Goal: Download file/media

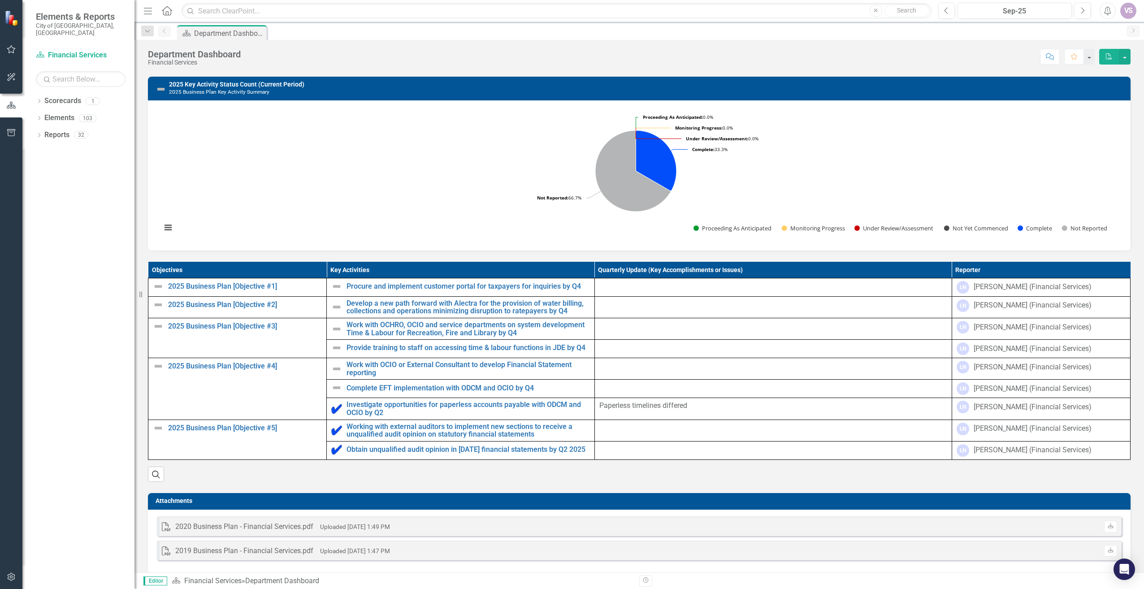
scroll to position [248, 0]
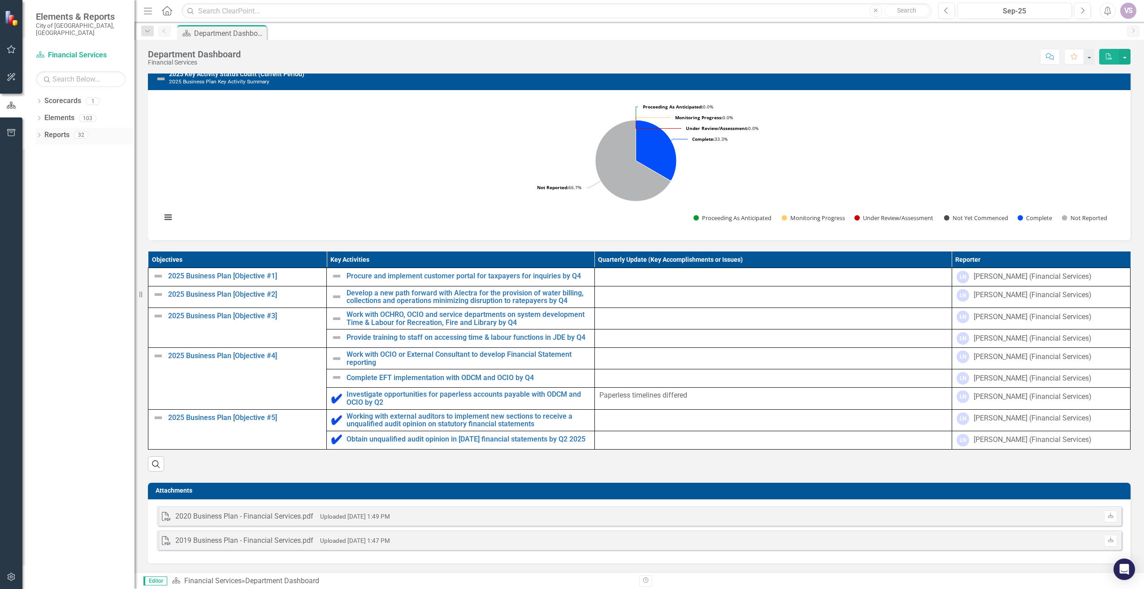
click at [58, 130] on link "Reports" at bounding box center [56, 135] width 25 height 10
click at [40, 133] on icon at bounding box center [39, 135] width 2 height 4
click at [44, 197] on div "Dropdown" at bounding box center [43, 201] width 6 height 8
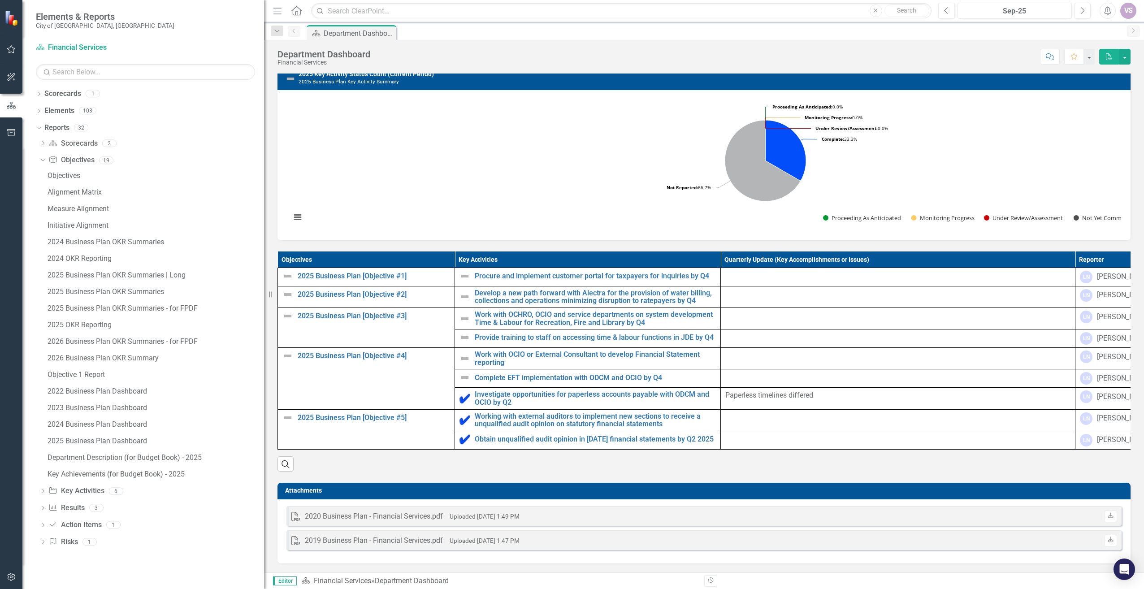
drag, startPoint x: 136, startPoint y: 205, endPoint x: 268, endPoint y: 207, distance: 132.3
click at [268, 207] on div "Resize" at bounding box center [267, 294] width 7 height 589
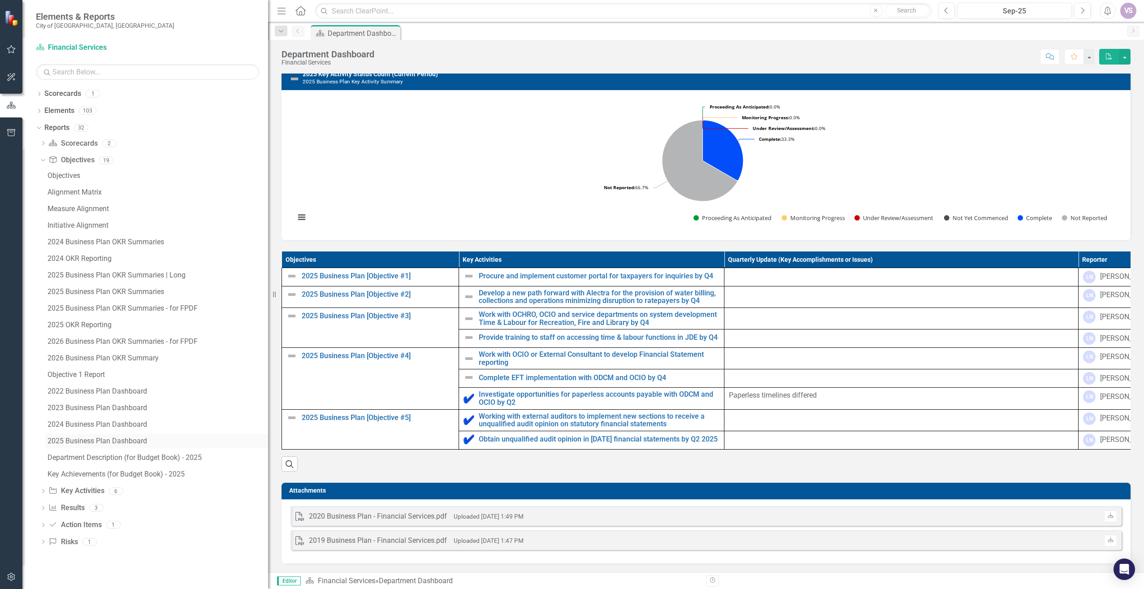
click at [128, 444] on div "2025 Business Plan Dashboard" at bounding box center [158, 441] width 221 height 8
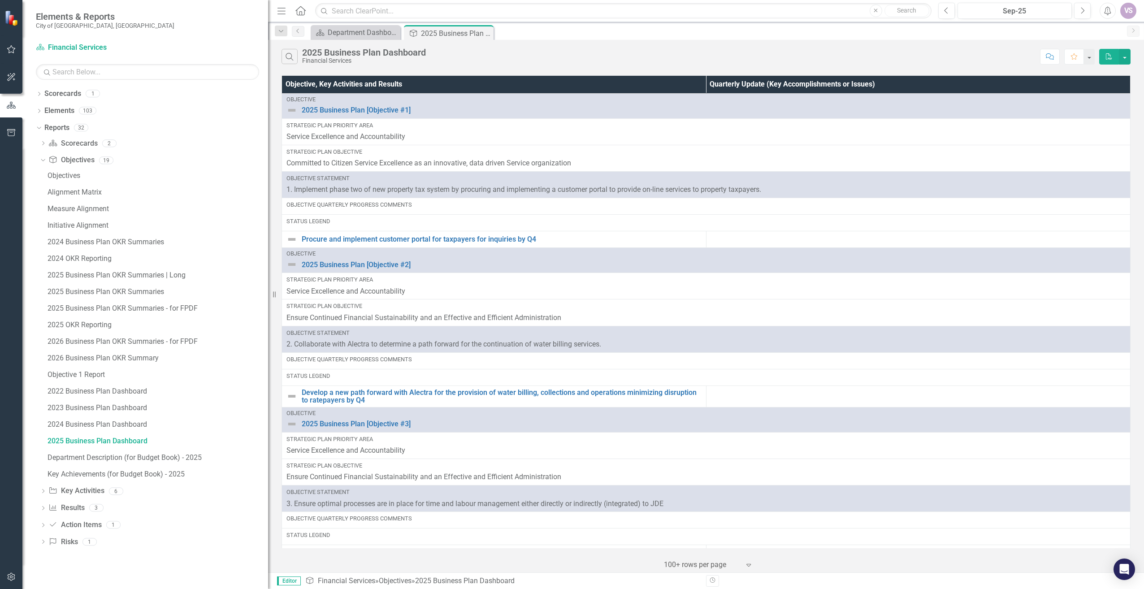
click at [1105, 54] on button "PDF" at bounding box center [1110, 57] width 20 height 16
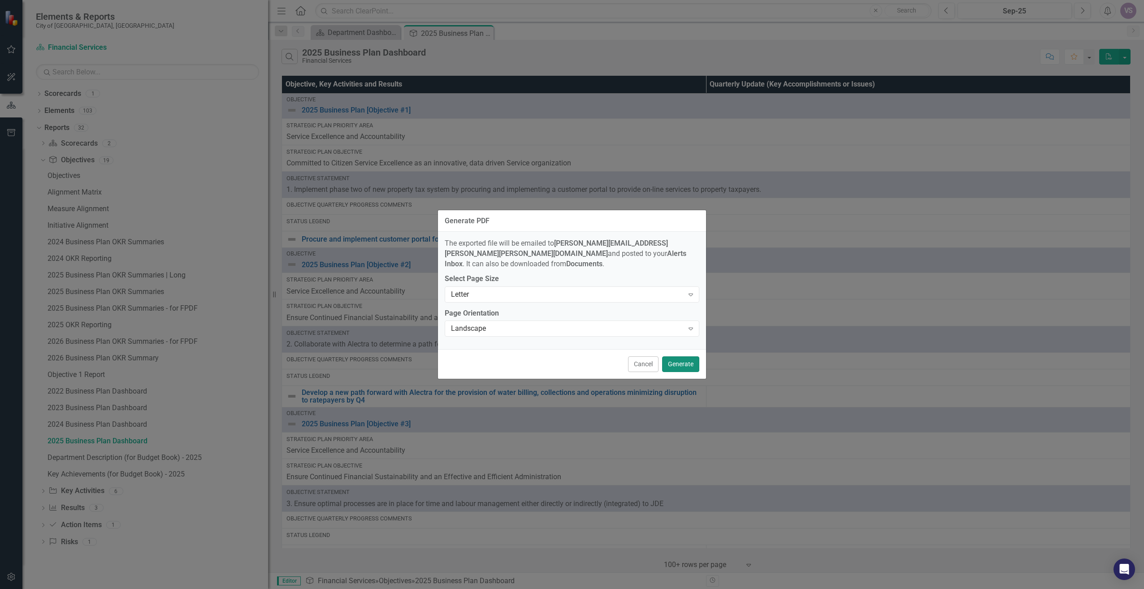
click at [678, 357] on button "Generate" at bounding box center [680, 365] width 37 height 16
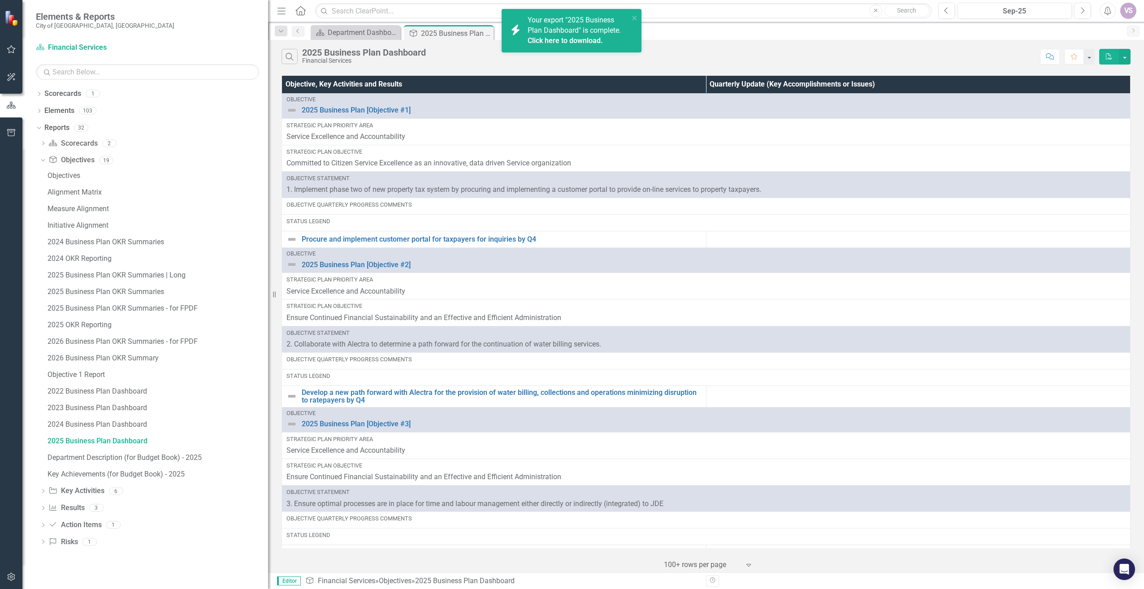
click at [592, 28] on span "Your export "2025 Business Plan Dashboard" is complete. Click here to download." at bounding box center [577, 31] width 99 height 30
click at [566, 39] on link "Click here to download." at bounding box center [565, 40] width 75 height 9
click at [96, 325] on div "2025 OKR Reporting" at bounding box center [158, 325] width 221 height 8
